Goal: Task Accomplishment & Management: Use online tool/utility

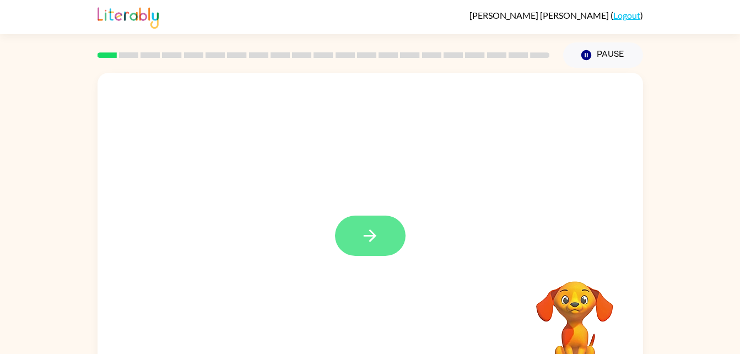
click at [378, 244] on icon "button" at bounding box center [370, 235] width 19 height 19
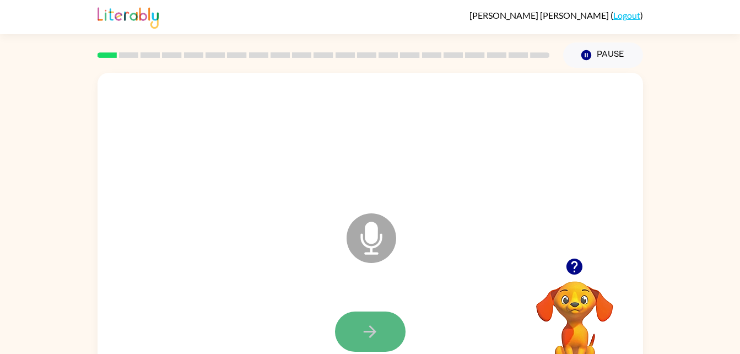
click at [363, 324] on icon "button" at bounding box center [370, 331] width 19 height 19
click at [364, 245] on icon "Microphone The Microphone is here when it is your turn to talk" at bounding box center [426, 252] width 165 height 83
click at [378, 241] on icon at bounding box center [372, 238] width 50 height 50
click at [374, 325] on icon "button" at bounding box center [370, 331] width 19 height 19
click at [374, 240] on icon "Microphone The Microphone is here when it is your turn to talk" at bounding box center [426, 252] width 165 height 83
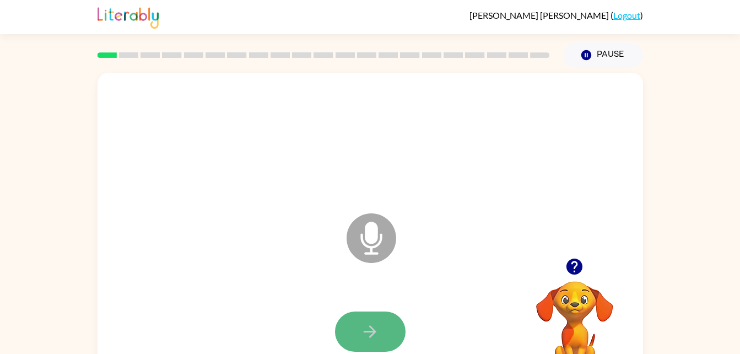
click at [372, 320] on button "button" at bounding box center [370, 332] width 71 height 40
click at [361, 238] on icon "Microphone The Microphone is here when it is your turn to talk" at bounding box center [426, 252] width 165 height 83
click at [363, 340] on icon "button" at bounding box center [370, 331] width 19 height 19
click at [365, 249] on icon at bounding box center [372, 238] width 50 height 50
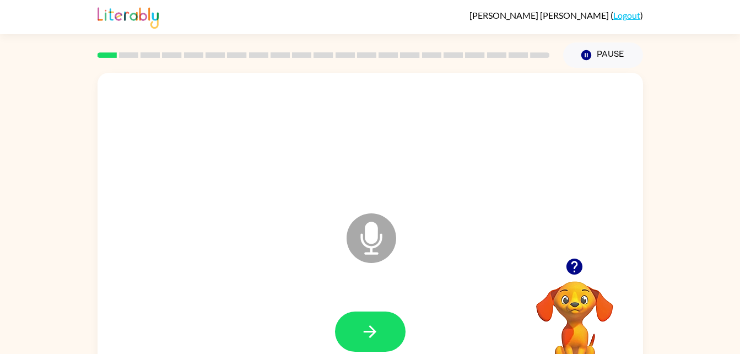
click at [383, 353] on div at bounding box center [371, 332] width 524 height 90
click at [377, 331] on icon "button" at bounding box center [370, 331] width 19 height 19
click at [375, 238] on icon "Microphone The Microphone is here when it is your turn to talk" at bounding box center [426, 252] width 165 height 83
click at [370, 335] on icon "button" at bounding box center [370, 331] width 19 height 19
click at [375, 251] on icon at bounding box center [372, 238] width 50 height 50
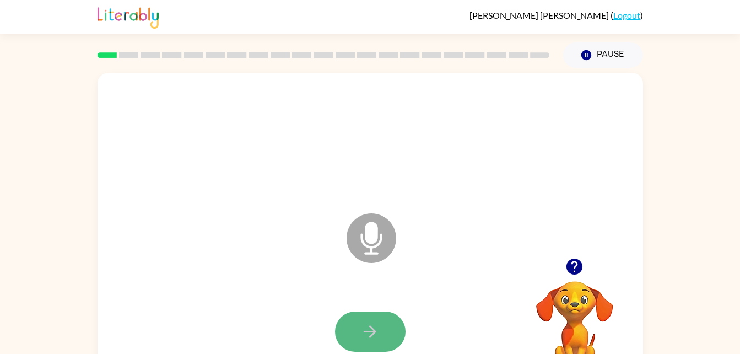
click at [384, 340] on button "button" at bounding box center [370, 332] width 71 height 40
click at [365, 225] on icon at bounding box center [372, 238] width 50 height 50
click at [371, 332] on icon "button" at bounding box center [370, 331] width 19 height 19
click at [365, 231] on icon "Microphone The Microphone is here when it is your turn to talk" at bounding box center [426, 252] width 165 height 83
click at [401, 340] on button "button" at bounding box center [370, 332] width 71 height 40
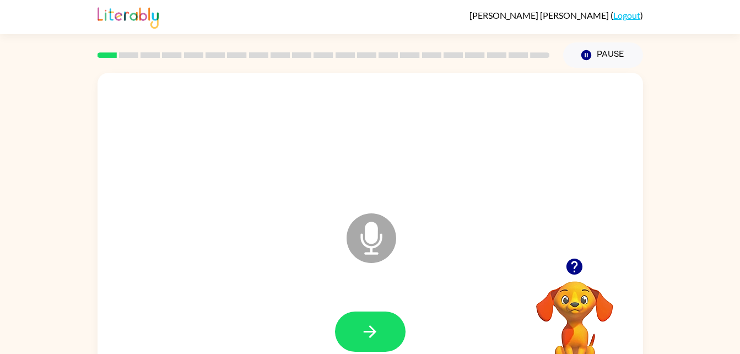
click at [361, 242] on icon at bounding box center [372, 238] width 50 height 50
click at [374, 340] on icon "button" at bounding box center [370, 331] width 19 height 19
click at [361, 226] on icon at bounding box center [372, 238] width 50 height 50
click at [358, 321] on button "button" at bounding box center [370, 332] width 71 height 40
click at [369, 246] on icon "Microphone The Microphone is here when it is your turn to talk" at bounding box center [426, 252] width 165 height 83
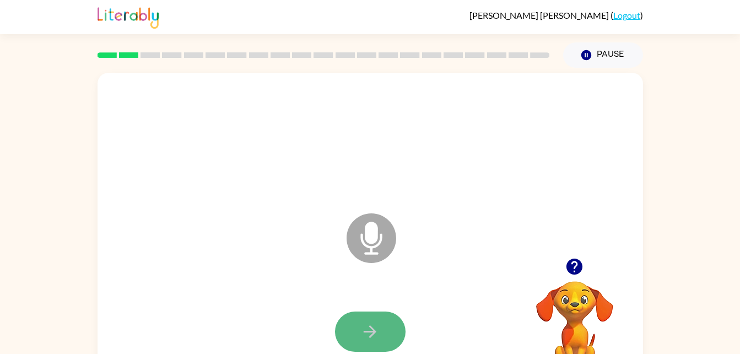
click at [361, 334] on icon "button" at bounding box center [370, 331] width 19 height 19
click at [358, 244] on icon at bounding box center [372, 238] width 50 height 50
click at [352, 324] on button "button" at bounding box center [370, 332] width 71 height 40
click at [362, 235] on icon "Microphone The Microphone is here when it is your turn to talk" at bounding box center [426, 252] width 165 height 83
click at [371, 319] on button "button" at bounding box center [370, 332] width 71 height 40
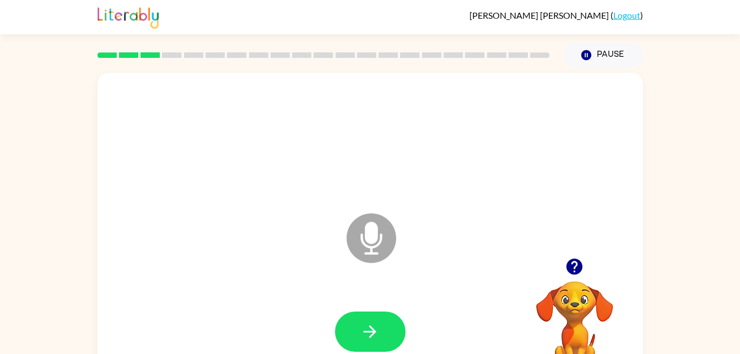
click at [367, 244] on icon at bounding box center [372, 238] width 50 height 50
click at [375, 340] on icon "button" at bounding box center [370, 331] width 19 height 19
click at [370, 232] on icon "Microphone The Microphone is here when it is your turn to talk" at bounding box center [426, 252] width 165 height 83
click at [368, 331] on icon "button" at bounding box center [370, 331] width 13 height 13
click at [359, 248] on icon at bounding box center [372, 238] width 50 height 50
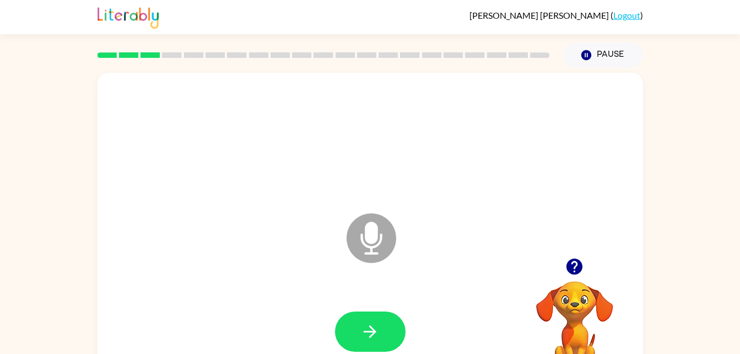
click at [366, 233] on icon "Microphone The Microphone is here when it is your turn to talk" at bounding box center [426, 252] width 165 height 83
click at [374, 320] on button "button" at bounding box center [370, 332] width 71 height 40
click at [361, 254] on icon at bounding box center [372, 238] width 50 height 50
click at [358, 330] on button "button" at bounding box center [370, 332] width 71 height 40
click at [368, 233] on icon "Microphone The Microphone is here when it is your turn to talk" at bounding box center [426, 252] width 165 height 83
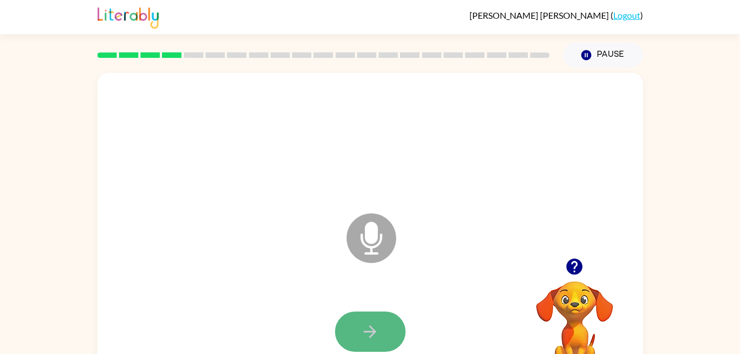
click at [366, 314] on button "button" at bounding box center [370, 332] width 71 height 40
click at [367, 240] on icon "Microphone The Microphone is here when it is your turn to talk" at bounding box center [426, 252] width 165 height 83
click at [371, 230] on icon "Microphone The Microphone is here when it is your turn to talk" at bounding box center [426, 252] width 165 height 83
click at [365, 237] on icon "Microphone The Microphone is here when it is your turn to talk" at bounding box center [426, 252] width 165 height 83
click at [380, 321] on button "button" at bounding box center [370, 332] width 71 height 40
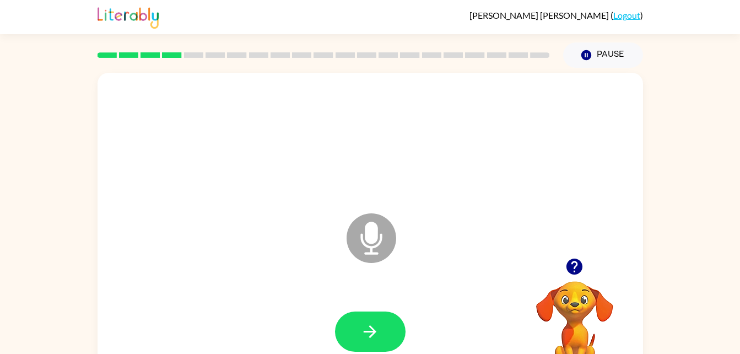
click at [373, 244] on icon at bounding box center [372, 238] width 50 height 50
click at [373, 329] on icon "button" at bounding box center [370, 331] width 13 height 13
click at [367, 237] on icon "Microphone The Microphone is here when it is your turn to talk" at bounding box center [426, 252] width 165 height 83
click at [357, 326] on button "button" at bounding box center [370, 332] width 71 height 40
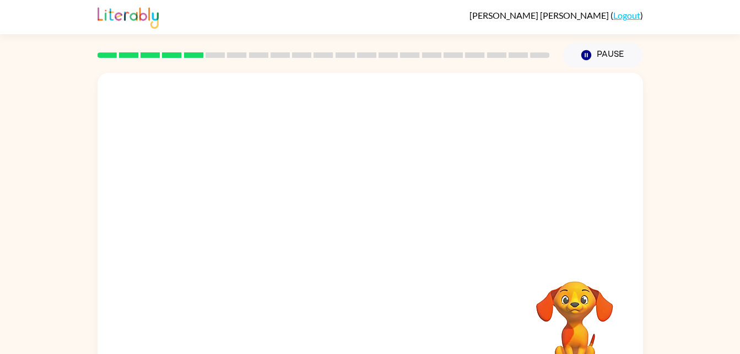
click at [393, 238] on div at bounding box center [371, 230] width 546 height 315
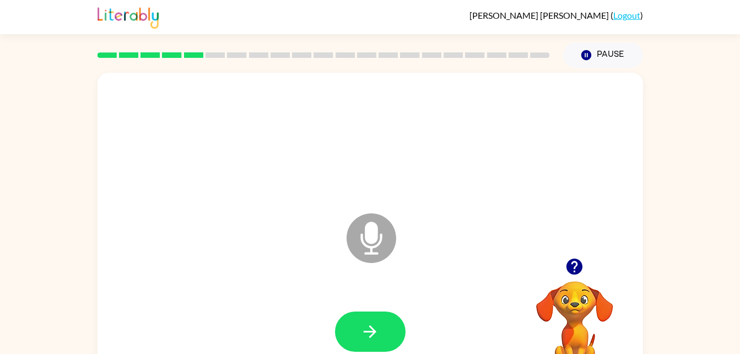
click at [368, 232] on icon "Microphone The Microphone is here when it is your turn to talk" at bounding box center [426, 252] width 165 height 83
click at [383, 322] on button "button" at bounding box center [370, 332] width 71 height 40
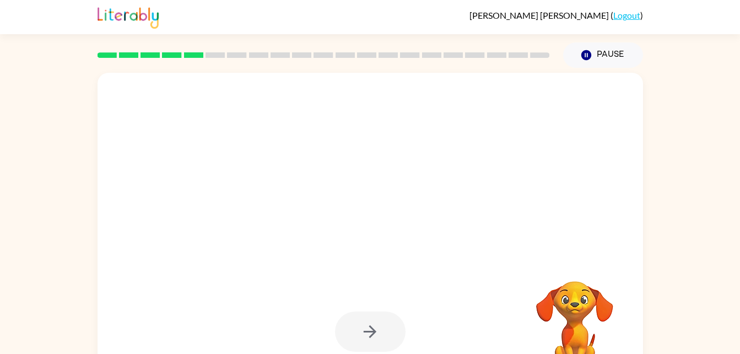
click at [372, 330] on div at bounding box center [370, 332] width 71 height 40
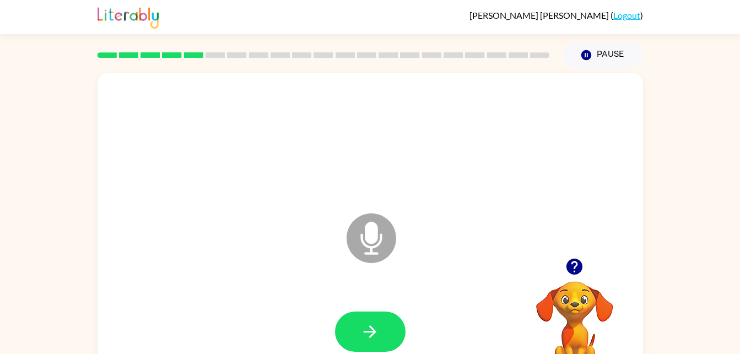
click at [369, 244] on icon at bounding box center [372, 238] width 50 height 50
click at [368, 317] on button "button" at bounding box center [370, 332] width 71 height 40
click at [370, 247] on icon "Microphone The Microphone is here when it is your turn to talk" at bounding box center [426, 252] width 165 height 83
click at [349, 330] on button "button" at bounding box center [370, 332] width 71 height 40
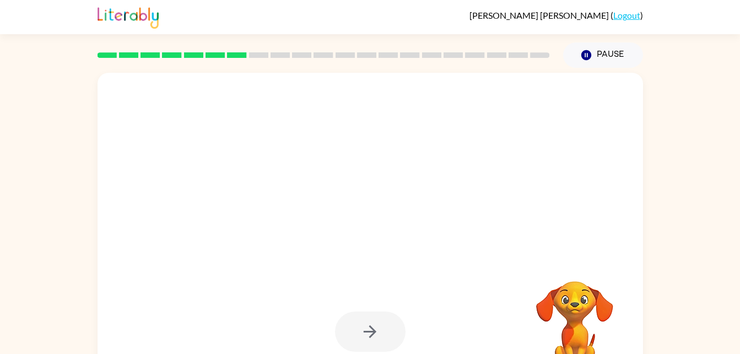
drag, startPoint x: 542, startPoint y: 300, endPoint x: 380, endPoint y: 330, distance: 164.8
click at [380, 330] on div "Your browser must support playing .mp4 files to use Literably. Please try using…" at bounding box center [371, 230] width 546 height 315
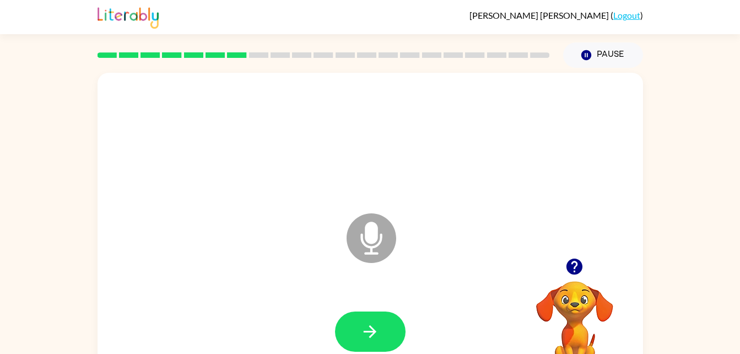
click at [365, 234] on icon "Microphone The Microphone is here when it is your turn to talk" at bounding box center [426, 252] width 165 height 83
click at [358, 323] on button "button" at bounding box center [370, 332] width 71 height 40
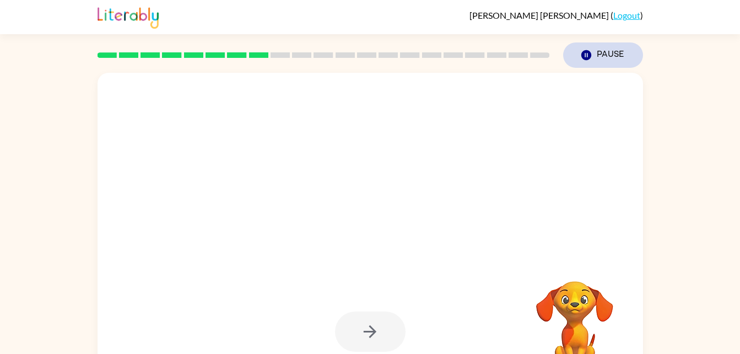
click at [588, 56] on icon "button" at bounding box center [586, 55] width 10 height 10
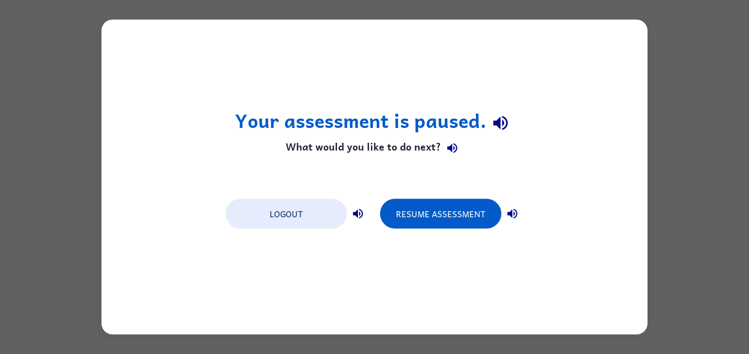
click at [687, 112] on div "Your assessment is paused. What would you like to do next? Logout Resume Assess…" at bounding box center [374, 177] width 749 height 354
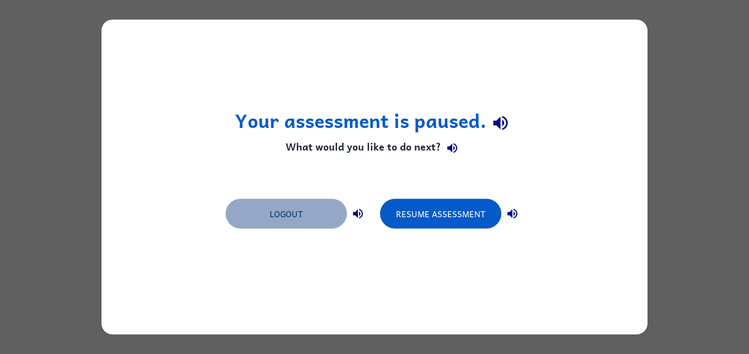
click at [286, 216] on button "Logout" at bounding box center [285, 214] width 121 height 30
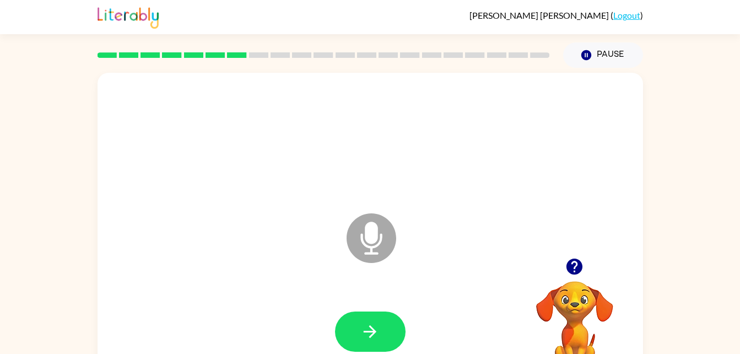
click at [372, 238] on icon "Microphone The Microphone is here when it is your turn to talk" at bounding box center [426, 252] width 165 height 83
click at [358, 340] on button "button" at bounding box center [370, 332] width 71 height 40
click at [376, 244] on icon at bounding box center [372, 238] width 50 height 50
click at [368, 341] on icon "button" at bounding box center [370, 331] width 19 height 19
click at [374, 228] on icon "Microphone The Microphone is here when it is your turn to talk" at bounding box center [426, 252] width 165 height 83
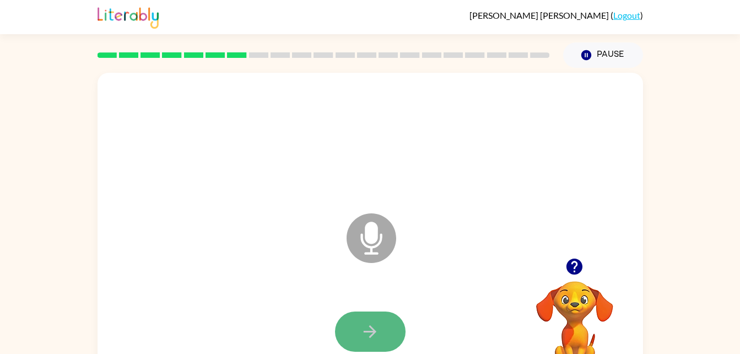
click at [352, 332] on button "button" at bounding box center [370, 332] width 71 height 40
click at [360, 240] on icon at bounding box center [372, 238] width 50 height 50
click at [357, 334] on button "button" at bounding box center [370, 332] width 71 height 40
click at [369, 249] on icon at bounding box center [372, 238] width 50 height 50
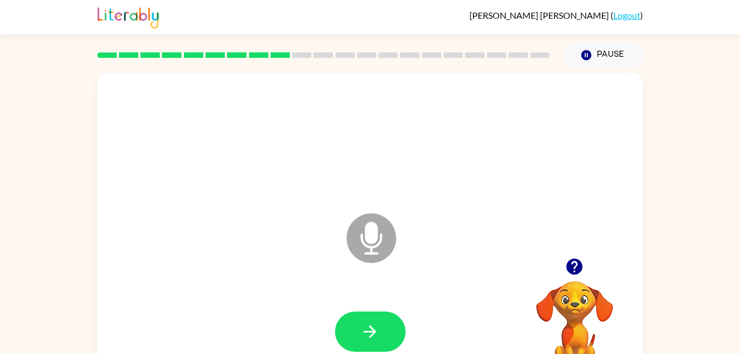
click at [365, 261] on icon at bounding box center [372, 238] width 50 height 50
click at [365, 249] on icon at bounding box center [372, 238] width 50 height 50
click at [385, 338] on button "button" at bounding box center [370, 332] width 71 height 40
click at [361, 233] on icon at bounding box center [372, 238] width 50 height 50
click at [368, 343] on button "button" at bounding box center [370, 332] width 71 height 40
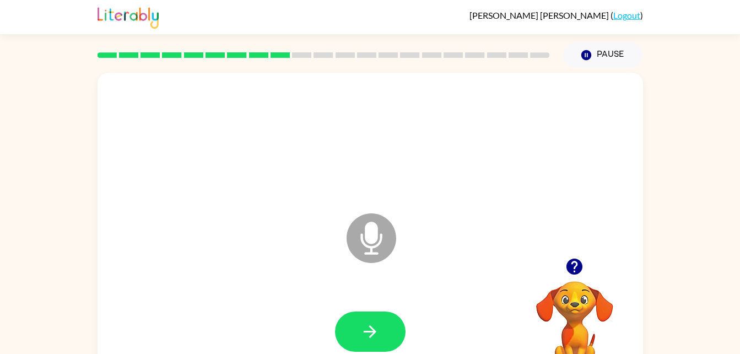
click at [375, 253] on icon "Microphone The Microphone is here when it is your turn to talk" at bounding box center [426, 252] width 165 height 83
click at [361, 334] on icon "button" at bounding box center [370, 331] width 19 height 19
click at [357, 244] on icon at bounding box center [372, 238] width 50 height 50
click at [341, 318] on button "button" at bounding box center [370, 332] width 71 height 40
click at [370, 243] on icon "Microphone The Microphone is here when it is your turn to talk" at bounding box center [426, 252] width 165 height 83
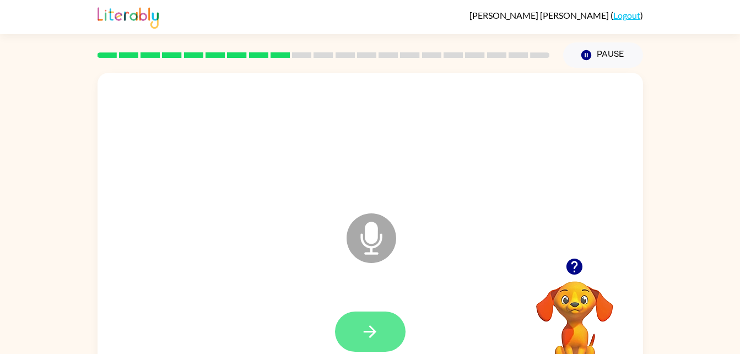
click at [373, 322] on icon "button" at bounding box center [370, 331] width 19 height 19
click at [358, 248] on icon at bounding box center [372, 238] width 50 height 50
click at [363, 312] on button "button" at bounding box center [370, 332] width 71 height 40
click at [369, 234] on icon "Microphone The Microphone is here when it is your turn to talk" at bounding box center [426, 252] width 165 height 83
drag, startPoint x: 369, startPoint y: 234, endPoint x: 364, endPoint y: 321, distance: 86.7
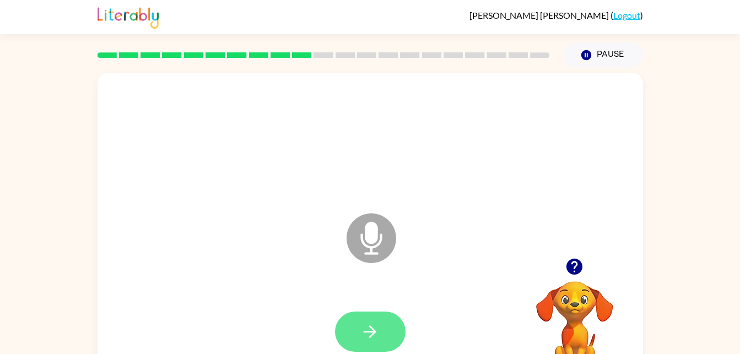
click at [364, 321] on div "Microphone The Microphone is here when it is your turn to talk" at bounding box center [371, 230] width 546 height 315
click at [355, 342] on button "button" at bounding box center [370, 332] width 71 height 40
click at [366, 238] on icon "Microphone The Microphone is here when it is your turn to talk" at bounding box center [426, 252] width 165 height 83
click at [355, 326] on button "button" at bounding box center [370, 332] width 71 height 40
click at [364, 245] on icon "Microphone The Microphone is here when it is your turn to talk" at bounding box center [426, 252] width 165 height 83
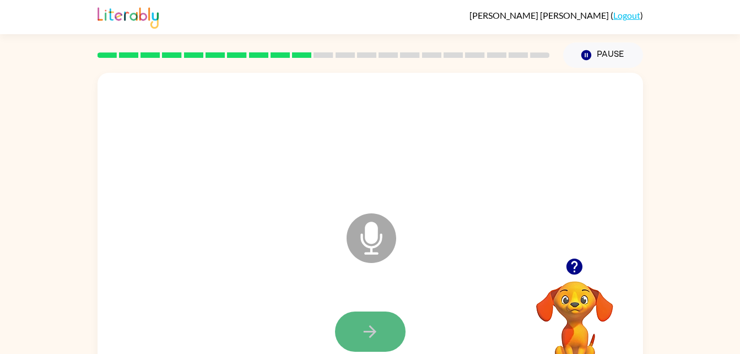
click at [383, 341] on button "button" at bounding box center [370, 332] width 71 height 40
click at [375, 251] on icon at bounding box center [372, 238] width 50 height 50
click at [374, 343] on button "button" at bounding box center [370, 332] width 71 height 40
click at [365, 248] on icon at bounding box center [372, 238] width 50 height 50
click at [366, 248] on icon at bounding box center [372, 238] width 50 height 50
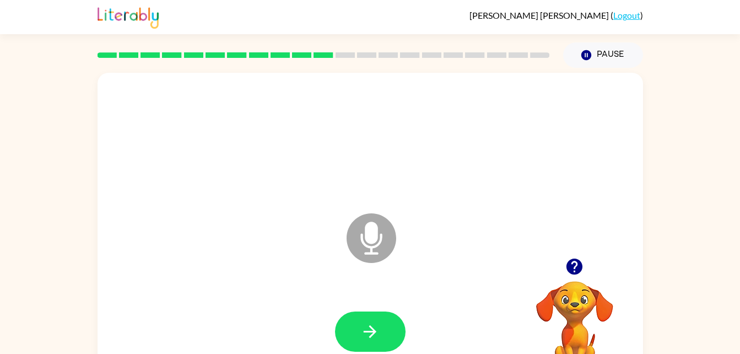
click at [368, 241] on icon "Microphone The Microphone is here when it is your turn to talk" at bounding box center [426, 252] width 165 height 83
click at [358, 305] on div at bounding box center [371, 332] width 524 height 90
click at [355, 312] on button "button" at bounding box center [370, 332] width 71 height 40
drag, startPoint x: 379, startPoint y: 238, endPoint x: 375, endPoint y: 232, distance: 6.4
click at [375, 232] on icon "Microphone The Microphone is here when it is your turn to talk" at bounding box center [426, 252] width 165 height 83
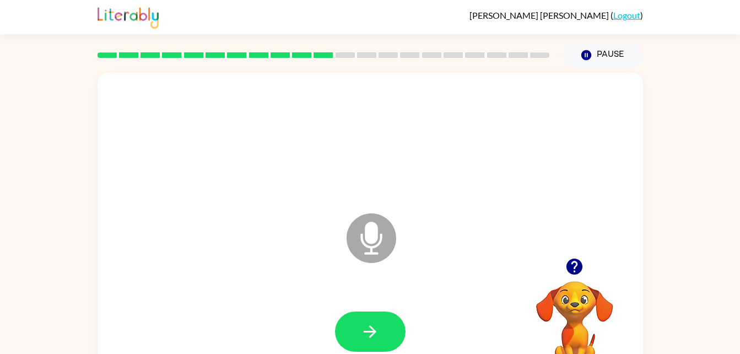
click at [375, 232] on icon "Microphone The Microphone is here when it is your turn to talk" at bounding box center [426, 252] width 165 height 83
click at [382, 334] on button "button" at bounding box center [370, 332] width 71 height 40
drag, startPoint x: 363, startPoint y: 233, endPoint x: 374, endPoint y: 219, distance: 18.1
click at [374, 219] on icon at bounding box center [372, 238] width 50 height 50
click at [369, 335] on icon "button" at bounding box center [370, 331] width 19 height 19
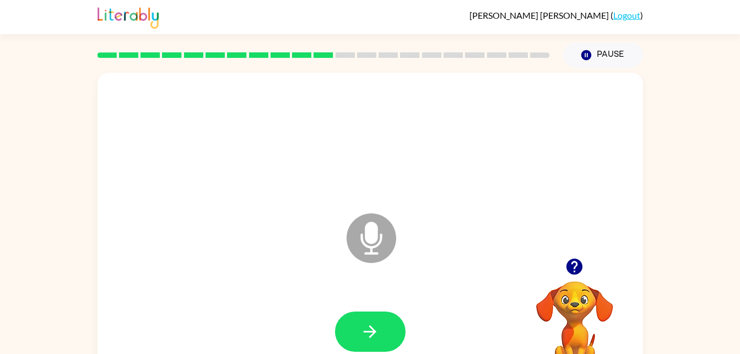
click at [331, 262] on div "Microphone The Microphone is here when it is your turn to talk" at bounding box center [371, 230] width 546 height 315
click at [375, 238] on icon "Microphone The Microphone is here when it is your turn to talk" at bounding box center [426, 252] width 165 height 83
click at [372, 330] on icon "button" at bounding box center [370, 331] width 19 height 19
click at [365, 246] on icon at bounding box center [372, 238] width 50 height 50
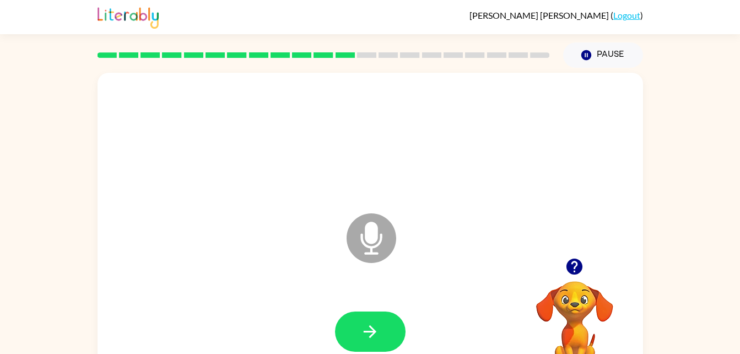
click at [364, 246] on icon at bounding box center [372, 238] width 50 height 50
click at [390, 308] on div at bounding box center [371, 332] width 524 height 90
click at [389, 321] on button "button" at bounding box center [370, 332] width 71 height 40
click at [361, 243] on icon at bounding box center [372, 238] width 50 height 50
click at [361, 244] on icon at bounding box center [372, 238] width 50 height 50
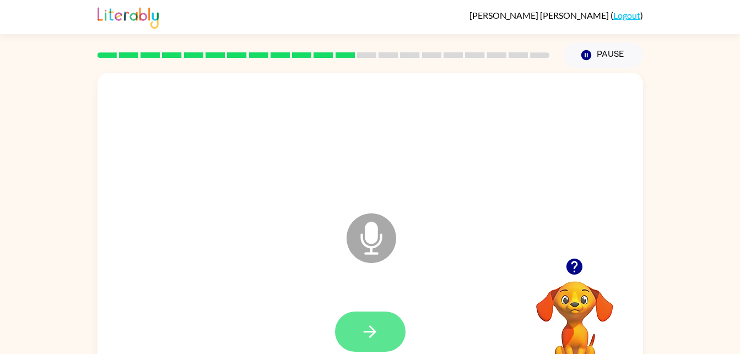
click at [362, 326] on icon "button" at bounding box center [370, 331] width 19 height 19
click at [361, 246] on icon at bounding box center [372, 238] width 50 height 50
click at [377, 333] on icon "button" at bounding box center [370, 331] width 19 height 19
click at [375, 237] on icon "Microphone The Microphone is here when it is your turn to talk" at bounding box center [426, 252] width 165 height 83
click at [347, 320] on button "button" at bounding box center [370, 332] width 71 height 40
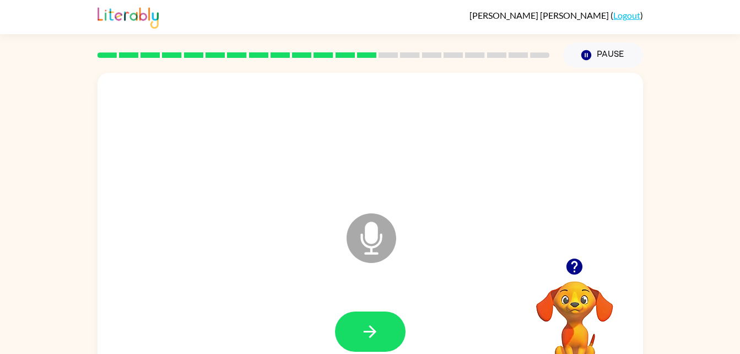
click at [371, 242] on icon "Microphone The Microphone is here when it is your turn to talk" at bounding box center [426, 252] width 165 height 83
click at [367, 350] on button "button" at bounding box center [370, 332] width 71 height 40
click at [372, 220] on icon at bounding box center [372, 238] width 50 height 50
click at [373, 332] on icon "button" at bounding box center [370, 331] width 13 height 13
click at [373, 252] on icon at bounding box center [372, 238] width 50 height 50
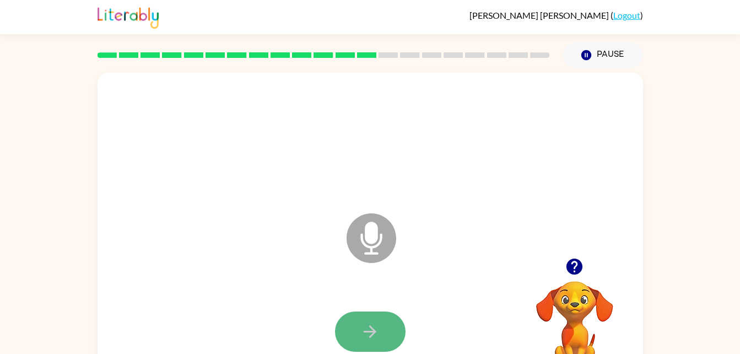
click at [375, 350] on button "button" at bounding box center [370, 332] width 71 height 40
click at [362, 240] on icon "Microphone The Microphone is here when it is your turn to talk" at bounding box center [426, 252] width 165 height 83
click at [383, 309] on div at bounding box center [371, 332] width 524 height 90
click at [382, 330] on button "button" at bounding box center [370, 332] width 71 height 40
drag, startPoint x: 374, startPoint y: 250, endPoint x: 367, endPoint y: 315, distance: 65.0
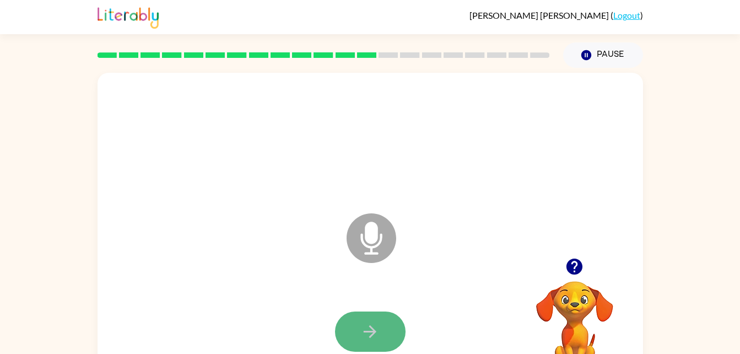
click at [367, 315] on button "button" at bounding box center [370, 332] width 71 height 40
click at [364, 250] on icon at bounding box center [372, 238] width 50 height 50
click at [357, 318] on button "button" at bounding box center [370, 332] width 71 height 40
click at [371, 243] on icon "Microphone The Microphone is here when it is your turn to talk" at bounding box center [426, 252] width 165 height 83
click at [369, 317] on button "button" at bounding box center [370, 332] width 71 height 40
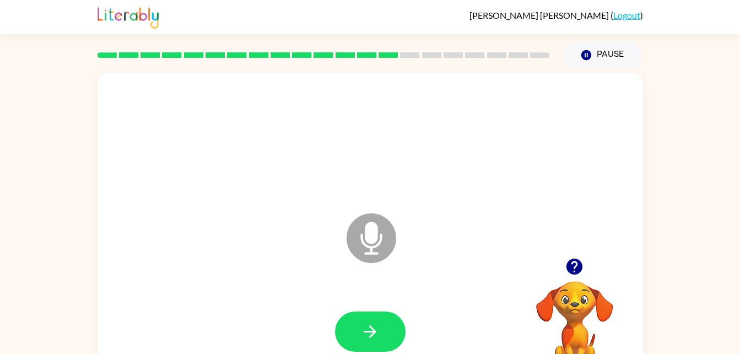
click at [367, 243] on icon at bounding box center [372, 238] width 50 height 50
click at [363, 326] on icon "button" at bounding box center [370, 331] width 19 height 19
click at [367, 228] on icon "Microphone The Microphone is here when it is your turn to talk" at bounding box center [426, 252] width 165 height 83
click at [368, 321] on button "button" at bounding box center [370, 332] width 71 height 40
click at [359, 237] on icon at bounding box center [372, 238] width 50 height 50
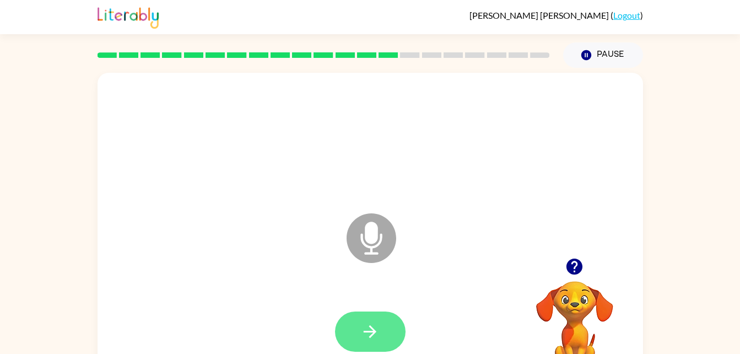
click at [373, 324] on icon "button" at bounding box center [370, 331] width 19 height 19
click at [355, 244] on icon at bounding box center [372, 238] width 50 height 50
click at [384, 320] on button "button" at bounding box center [370, 332] width 71 height 40
click at [362, 240] on icon "Microphone The Microphone is here when it is your turn to talk" at bounding box center [426, 252] width 165 height 83
click at [386, 349] on button "button" at bounding box center [370, 332] width 71 height 40
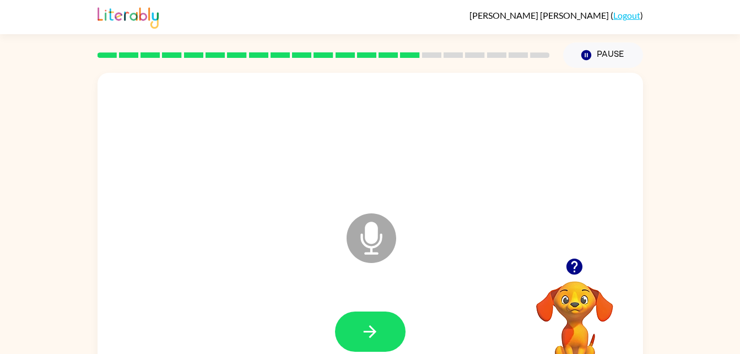
click at [358, 242] on icon at bounding box center [372, 238] width 50 height 50
click at [371, 328] on icon "button" at bounding box center [370, 331] width 19 height 19
click at [361, 246] on icon at bounding box center [372, 238] width 50 height 50
click at [371, 237] on icon "Microphone The Microphone is here when it is your turn to talk" at bounding box center [426, 252] width 165 height 83
click at [367, 313] on button "button" at bounding box center [370, 332] width 71 height 40
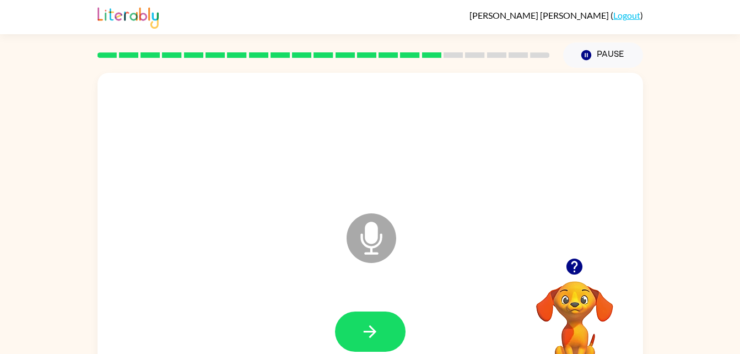
click at [364, 241] on icon at bounding box center [372, 238] width 50 height 50
click at [382, 319] on button "button" at bounding box center [370, 332] width 71 height 40
click at [363, 244] on icon "Microphone The Microphone is here when it is your turn to talk" at bounding box center [426, 252] width 165 height 83
click at [368, 326] on icon "button" at bounding box center [370, 331] width 19 height 19
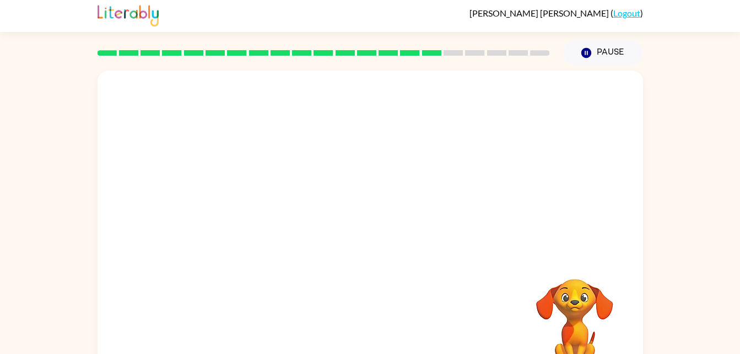
scroll to position [3, 0]
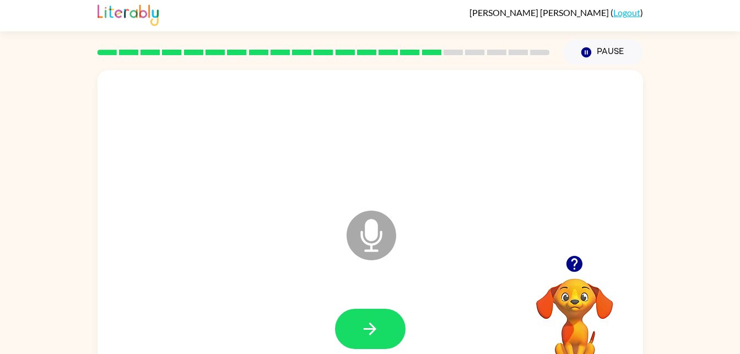
click at [356, 241] on icon at bounding box center [372, 236] width 50 height 50
click at [385, 313] on button "button" at bounding box center [370, 329] width 71 height 40
click at [374, 246] on icon at bounding box center [372, 236] width 50 height 50
click at [382, 308] on div at bounding box center [371, 329] width 524 height 90
click at [358, 330] on button "button" at bounding box center [370, 329] width 71 height 40
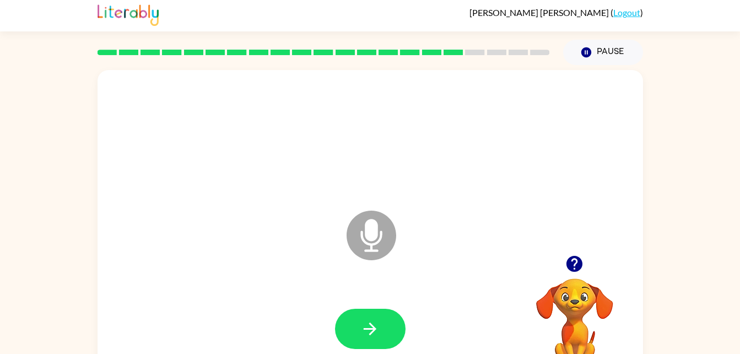
click at [375, 246] on icon at bounding box center [372, 236] width 50 height 50
click at [386, 324] on button "button" at bounding box center [370, 329] width 71 height 40
click at [368, 248] on icon at bounding box center [372, 236] width 50 height 50
click at [383, 338] on button "button" at bounding box center [370, 329] width 71 height 40
click at [367, 238] on icon "Microphone The Microphone is here when it is your turn to talk" at bounding box center [426, 249] width 165 height 83
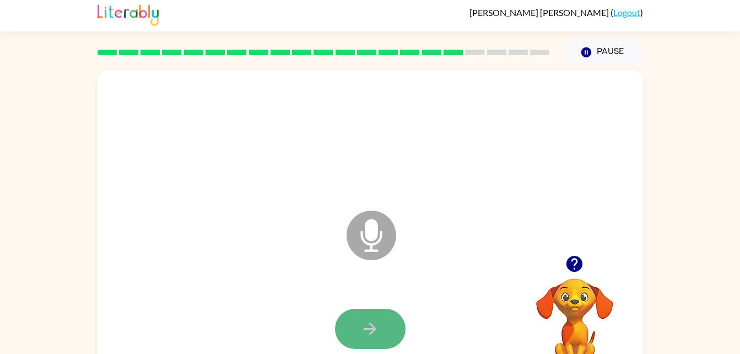
click at [375, 316] on button "button" at bounding box center [370, 329] width 71 height 40
click at [382, 247] on icon at bounding box center [372, 236] width 50 height 50
click at [371, 319] on icon "button" at bounding box center [370, 328] width 19 height 19
click at [377, 244] on icon at bounding box center [372, 236] width 50 height 50
click at [351, 327] on button "button" at bounding box center [370, 329] width 71 height 40
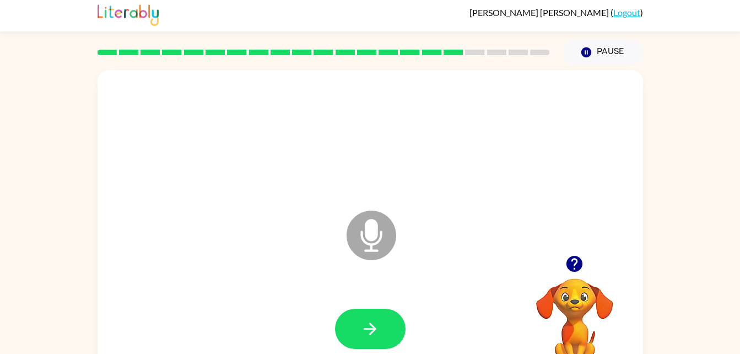
click at [357, 246] on icon at bounding box center [372, 236] width 50 height 50
click at [359, 325] on button "button" at bounding box center [370, 329] width 71 height 40
click at [377, 230] on icon "Microphone The Microphone is here when it is your turn to talk" at bounding box center [426, 249] width 165 height 83
click at [376, 327] on icon "button" at bounding box center [370, 328] width 19 height 19
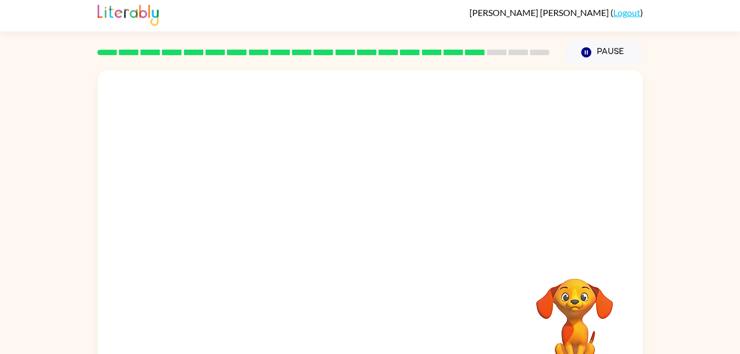
click at [376, 327] on div at bounding box center [371, 329] width 524 height 90
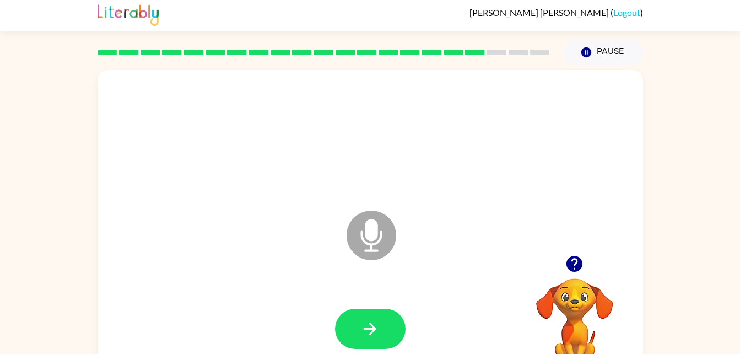
click at [371, 244] on icon "Microphone The Microphone is here when it is your turn to talk" at bounding box center [426, 249] width 165 height 83
click at [378, 329] on icon "button" at bounding box center [370, 328] width 19 height 19
click at [372, 249] on icon "Microphone The Microphone is here when it is your turn to talk" at bounding box center [426, 249] width 165 height 83
click at [362, 232] on icon "Microphone The Microphone is here when it is your turn to talk" at bounding box center [426, 249] width 165 height 83
click at [373, 312] on button "button" at bounding box center [370, 329] width 71 height 40
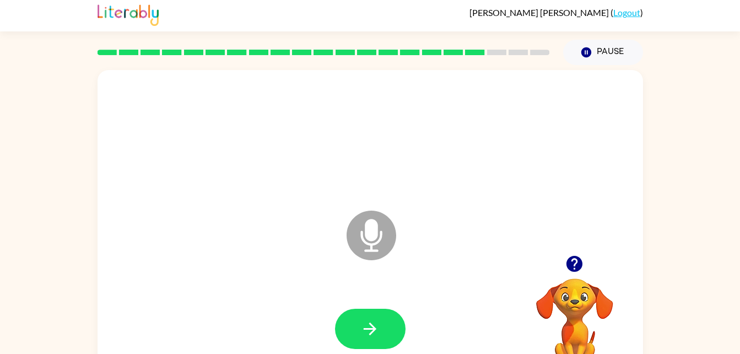
click at [366, 247] on icon at bounding box center [372, 236] width 50 height 50
click at [352, 318] on button "button" at bounding box center [370, 329] width 71 height 40
click at [363, 236] on icon at bounding box center [372, 236] width 50 height 50
click at [348, 320] on button "button" at bounding box center [370, 329] width 71 height 40
click at [349, 247] on icon "Microphone The Microphone is here when it is your turn to talk" at bounding box center [426, 249] width 165 height 83
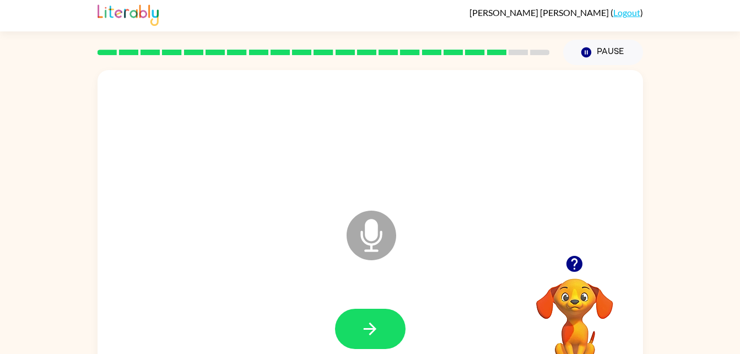
click at [368, 236] on icon "Microphone The Microphone is here when it is your turn to talk" at bounding box center [426, 249] width 165 height 83
click at [367, 341] on button "button" at bounding box center [370, 329] width 71 height 40
click at [364, 224] on icon at bounding box center [372, 236] width 50 height 50
click at [364, 321] on icon "button" at bounding box center [370, 328] width 19 height 19
click at [363, 247] on icon at bounding box center [372, 236] width 50 height 50
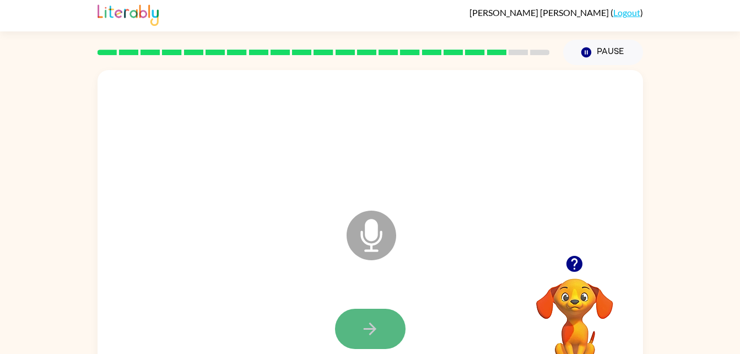
click at [373, 316] on button "button" at bounding box center [370, 329] width 71 height 40
click at [383, 232] on icon at bounding box center [372, 236] width 50 height 50
click at [377, 319] on icon "button" at bounding box center [370, 328] width 19 height 19
click at [364, 245] on icon at bounding box center [372, 236] width 50 height 50
click at [353, 324] on button "button" at bounding box center [370, 329] width 71 height 40
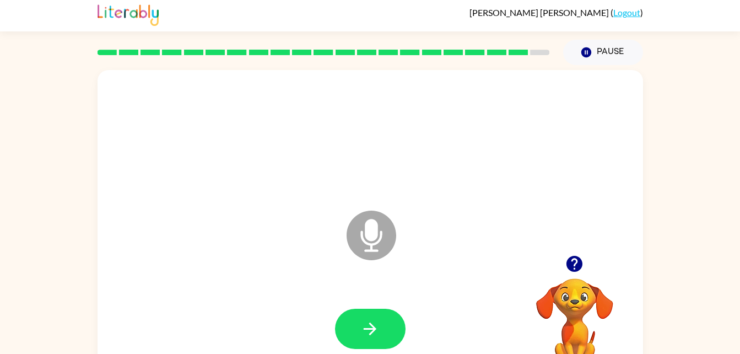
click at [369, 240] on icon "Microphone The Microphone is here when it is your turn to talk" at bounding box center [426, 249] width 165 height 83
click at [363, 319] on icon "button" at bounding box center [370, 328] width 19 height 19
click at [374, 247] on icon at bounding box center [372, 236] width 50 height 50
click at [368, 326] on icon "button" at bounding box center [370, 328] width 19 height 19
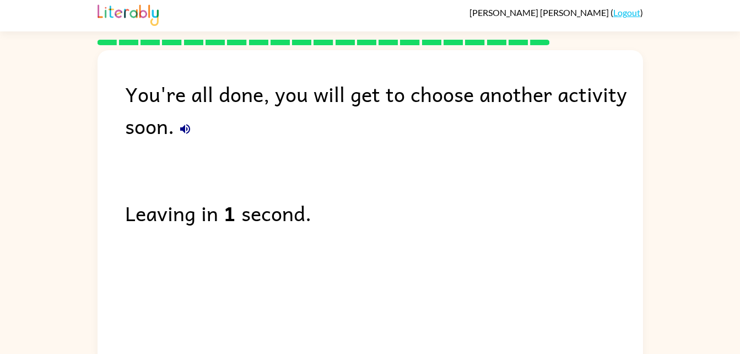
click at [244, 223] on div "Leaving in 1 second." at bounding box center [384, 213] width 518 height 32
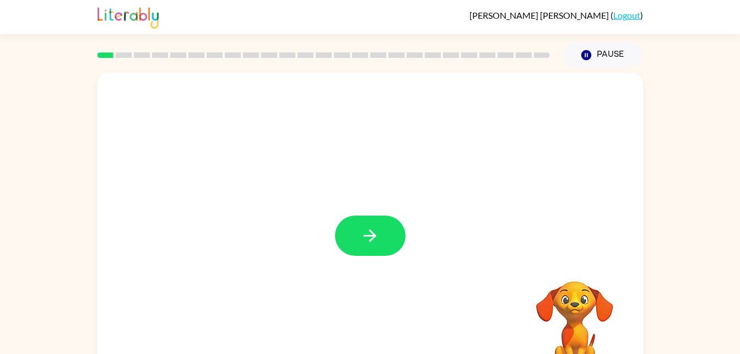
click at [448, 243] on div at bounding box center [371, 230] width 546 height 315
click at [375, 232] on icon "button" at bounding box center [370, 235] width 19 height 19
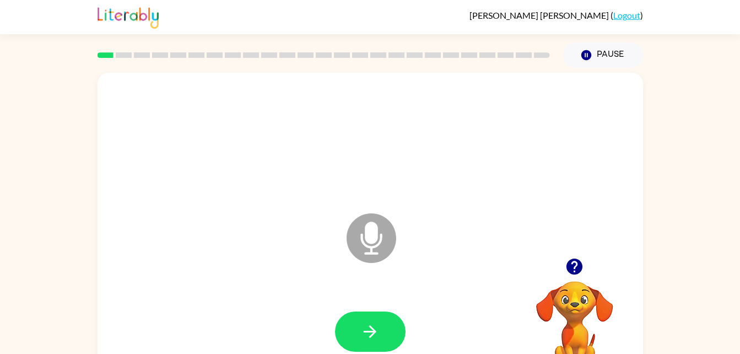
click at [370, 242] on icon "Microphone The Microphone is here when it is your turn to talk" at bounding box center [426, 252] width 165 height 83
click at [356, 331] on button "button" at bounding box center [370, 332] width 71 height 40
click at [362, 227] on icon at bounding box center [372, 238] width 50 height 50
click at [363, 330] on icon "button" at bounding box center [370, 331] width 19 height 19
click at [371, 236] on icon "Microphone The Microphone is here when it is your turn to talk" at bounding box center [426, 252] width 165 height 83
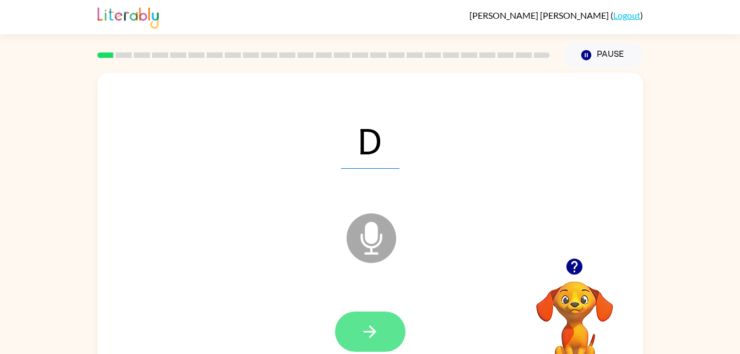
click at [346, 325] on button "button" at bounding box center [370, 332] width 71 height 40
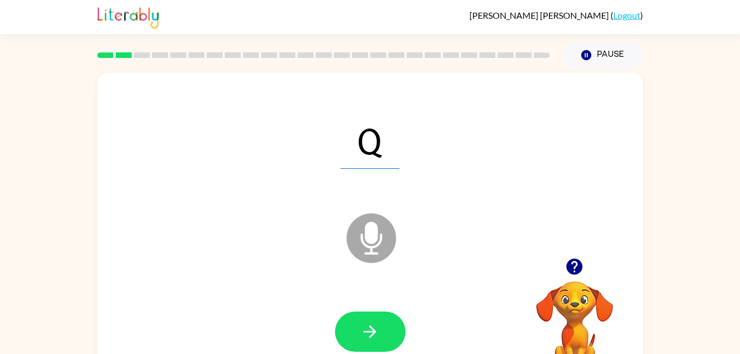
click at [364, 237] on icon at bounding box center [372, 238] width 50 height 50
click at [357, 327] on button "button" at bounding box center [370, 332] width 71 height 40
click at [372, 241] on icon "Microphone The Microphone is here when it is your turn to talk" at bounding box center [426, 252] width 165 height 83
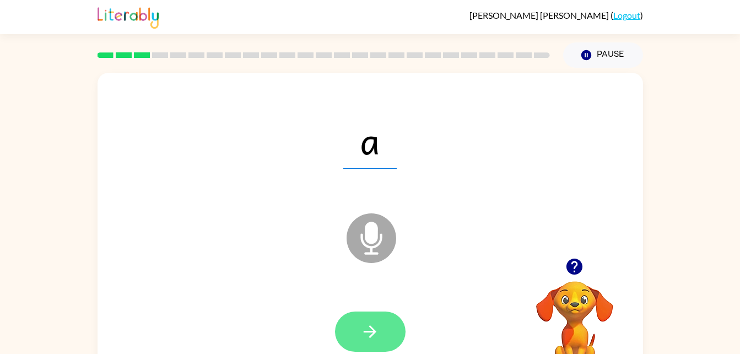
click at [390, 332] on button "button" at bounding box center [370, 332] width 71 height 40
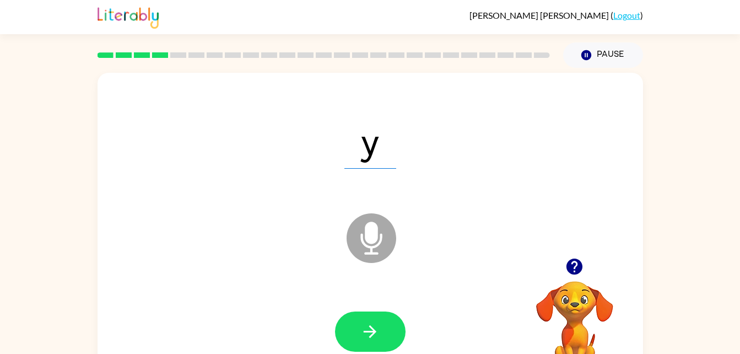
click at [374, 244] on icon at bounding box center [372, 238] width 50 height 50
click at [379, 322] on icon "button" at bounding box center [370, 331] width 19 height 19
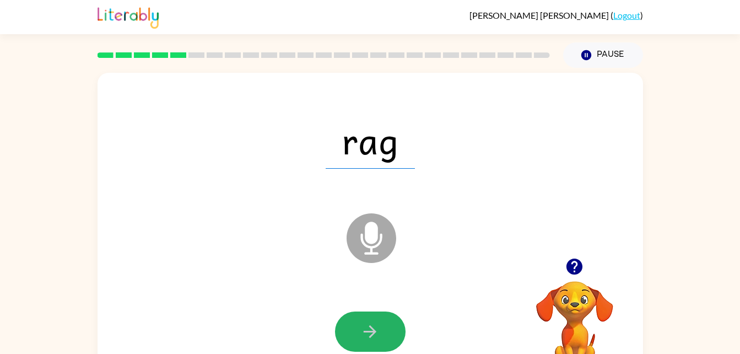
click at [379, 322] on icon "button" at bounding box center [370, 331] width 19 height 19
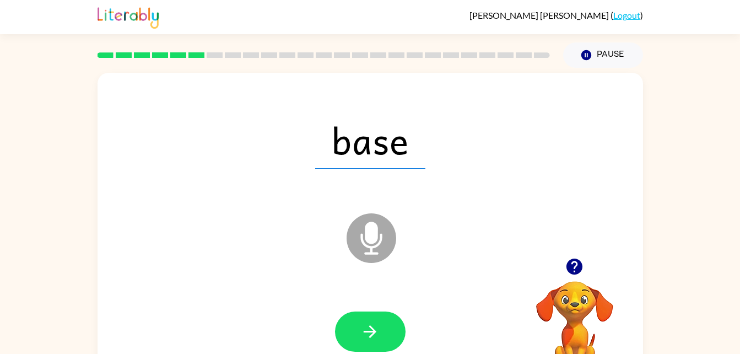
click at [361, 244] on icon at bounding box center [372, 238] width 50 height 50
click at [383, 317] on button "button" at bounding box center [370, 332] width 71 height 40
click at [380, 226] on icon at bounding box center [372, 238] width 50 height 50
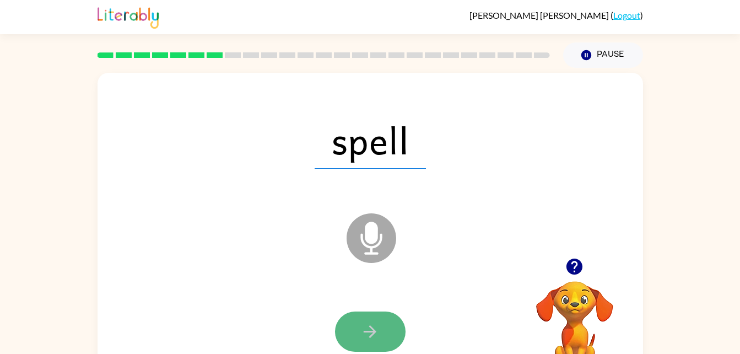
click at [369, 340] on icon "button" at bounding box center [370, 331] width 19 height 19
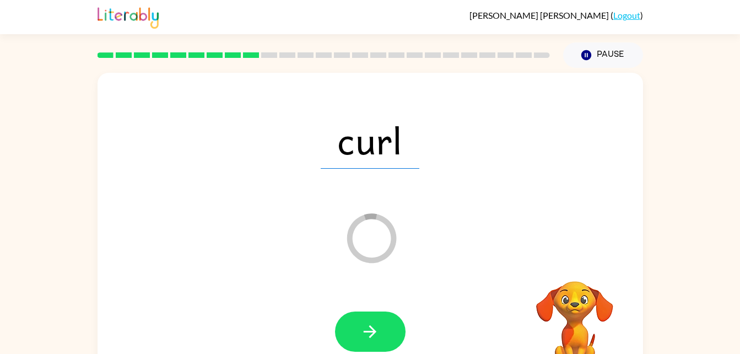
click at [371, 240] on icon "Loader Your response is being sent to our graders" at bounding box center [372, 238] width 66 height 66
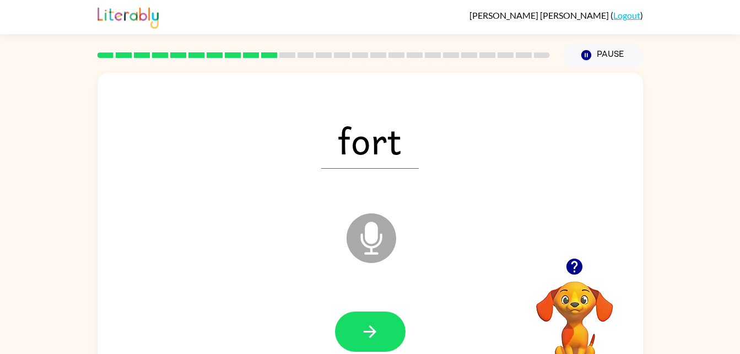
click at [390, 236] on icon at bounding box center [372, 238] width 50 height 50
click at [388, 352] on div at bounding box center [371, 332] width 524 height 90
click at [380, 324] on button "button" at bounding box center [370, 332] width 71 height 40
click at [363, 238] on icon "Microphone The Microphone is here when it is your turn to talk" at bounding box center [426, 252] width 165 height 83
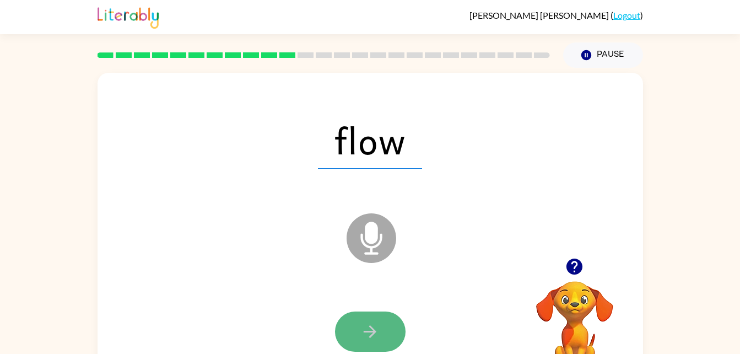
click at [374, 316] on button "button" at bounding box center [370, 332] width 71 height 40
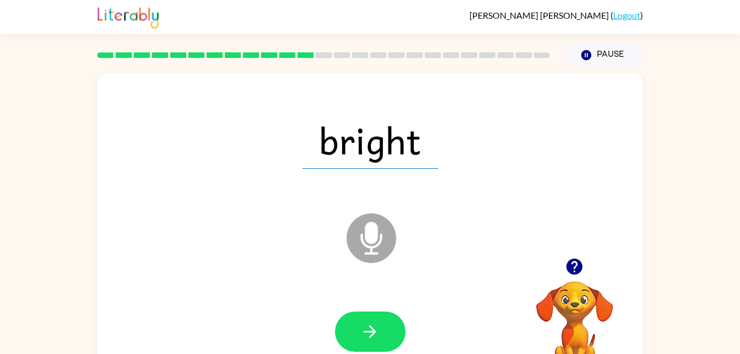
click at [359, 235] on icon at bounding box center [372, 238] width 50 height 50
click at [361, 316] on button "button" at bounding box center [370, 332] width 71 height 40
click at [376, 240] on icon "Microphone The Microphone is here when it is your turn to talk" at bounding box center [426, 252] width 165 height 83
click at [379, 303] on div at bounding box center [371, 332] width 524 height 90
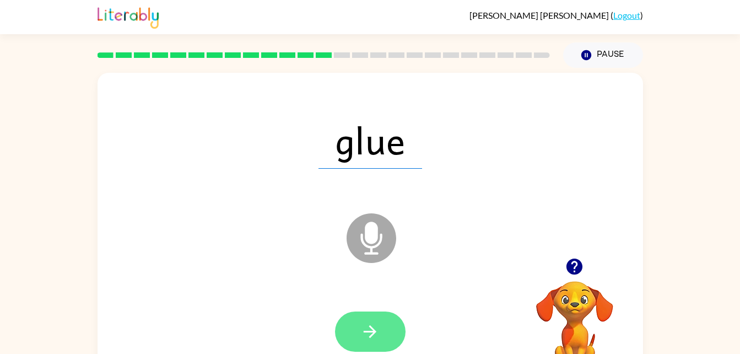
click at [375, 327] on icon "button" at bounding box center [370, 331] width 19 height 19
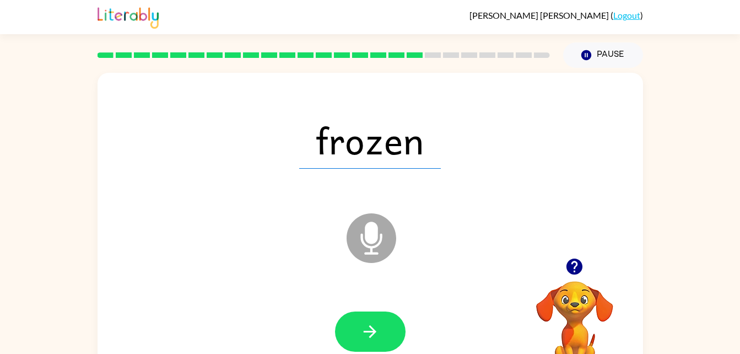
click at [375, 238] on icon "Microphone The Microphone is here when it is your turn to talk" at bounding box center [426, 252] width 165 height 83
click at [375, 312] on button "button" at bounding box center [370, 332] width 71 height 40
click at [364, 246] on icon at bounding box center [372, 238] width 50 height 50
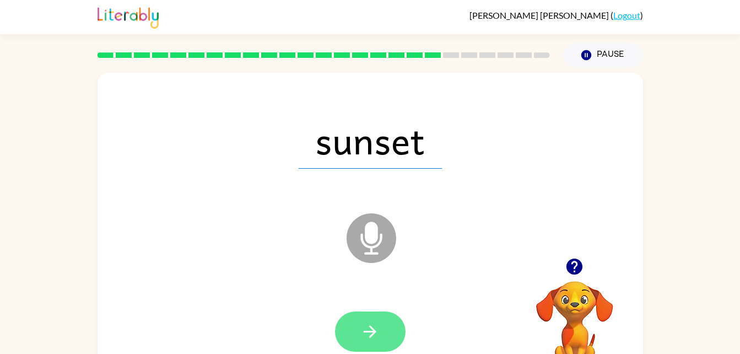
click at [390, 342] on button "button" at bounding box center [370, 332] width 71 height 40
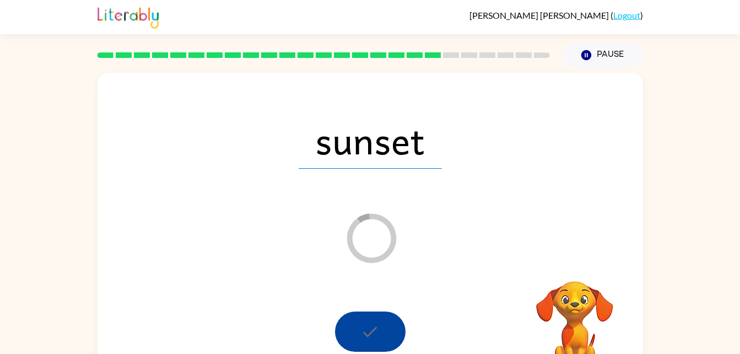
click at [390, 342] on div at bounding box center [370, 332] width 71 height 40
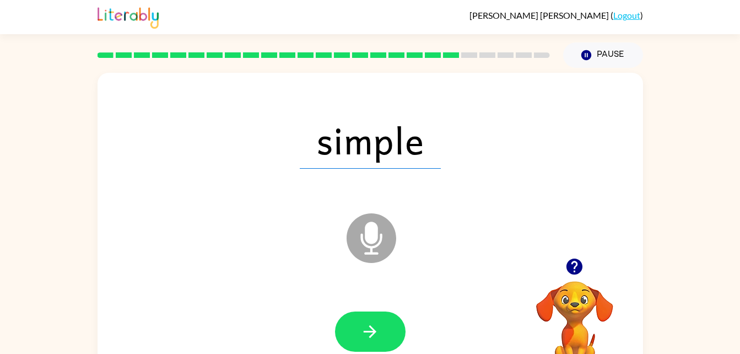
click at [366, 242] on icon at bounding box center [372, 238] width 50 height 50
click at [361, 341] on button "button" at bounding box center [370, 332] width 71 height 40
click at [371, 232] on icon "Microphone The Microphone is here when it is your turn to talk" at bounding box center [426, 252] width 165 height 83
click at [384, 308] on div at bounding box center [371, 332] width 524 height 90
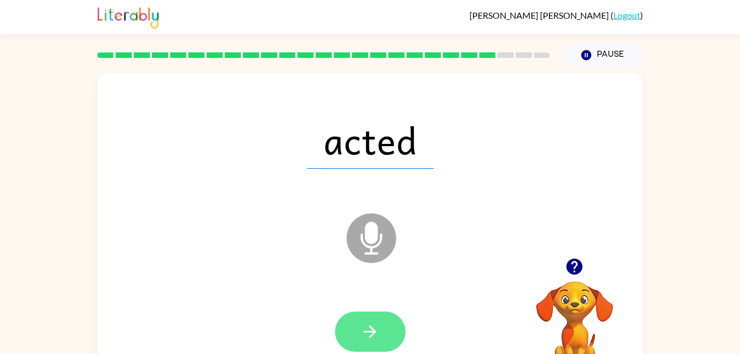
click at [379, 330] on icon "button" at bounding box center [370, 331] width 19 height 19
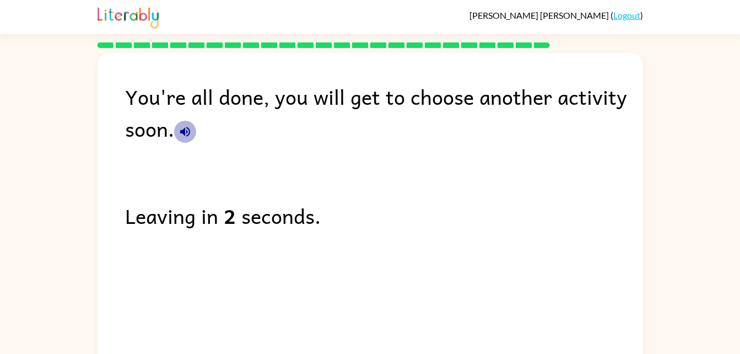
click at [184, 130] on icon "button" at bounding box center [185, 132] width 10 height 10
